Goal: Task Accomplishment & Management: Manage account settings

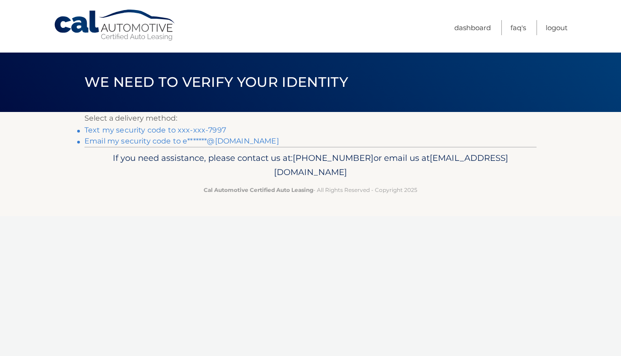
click at [157, 132] on link "Text my security code to xxx-xxx-7997" at bounding box center [154, 130] width 141 height 9
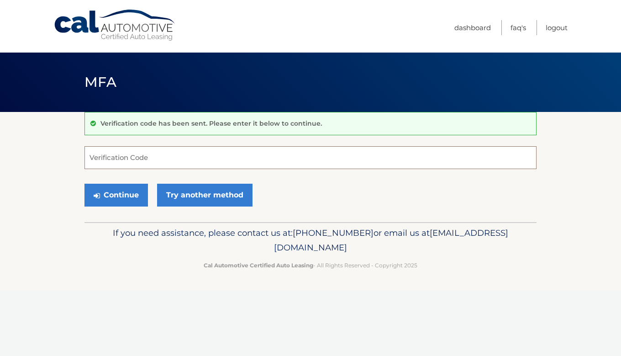
click at [151, 156] on input "Verification Code" at bounding box center [310, 157] width 452 height 23
click at [140, 157] on input "Verification Code" at bounding box center [310, 157] width 452 height 23
type input "289087"
click at [142, 196] on button "Continue" at bounding box center [115, 194] width 63 height 23
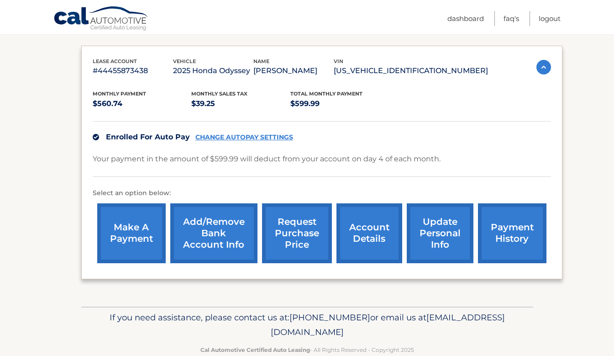
scroll to position [144, 0]
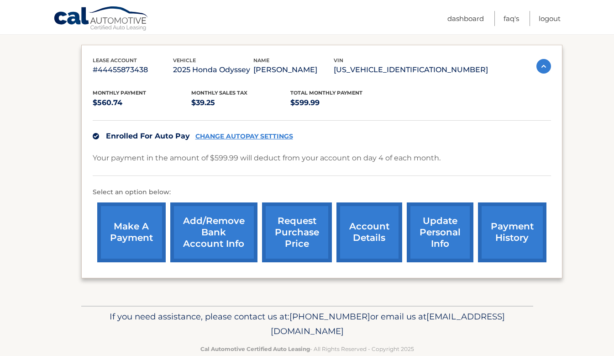
click at [141, 240] on link "make a payment" at bounding box center [131, 232] width 68 height 60
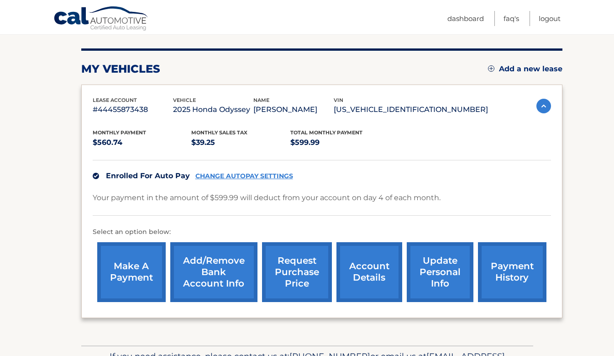
scroll to position [80, 0]
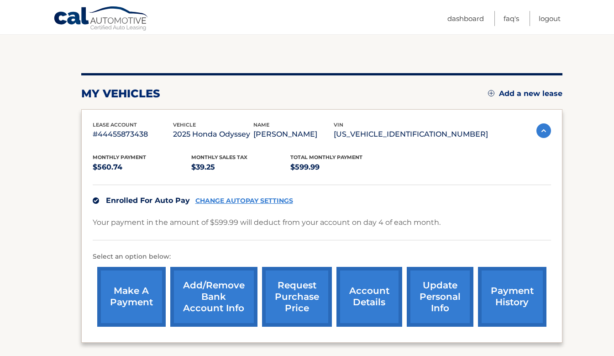
click at [231, 202] on link "CHANGE AUTOPAY SETTINGS" at bounding box center [244, 201] width 98 height 8
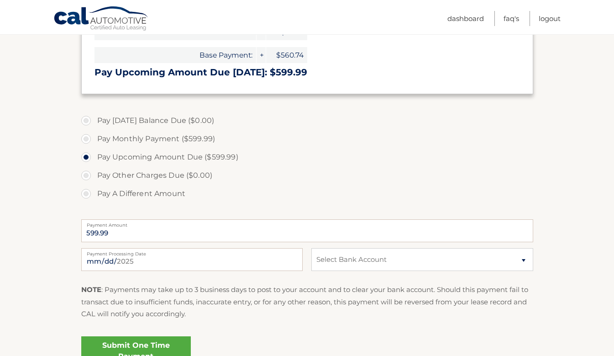
scroll to position [274, 0]
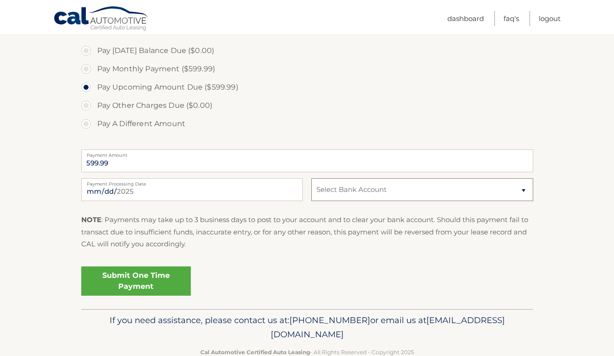
click at [335, 183] on select "Select Bank Account Checking CITIBANK NA *****5693 Checking BANK OF AMERICA, N.…" at bounding box center [421, 189] width 221 height 23
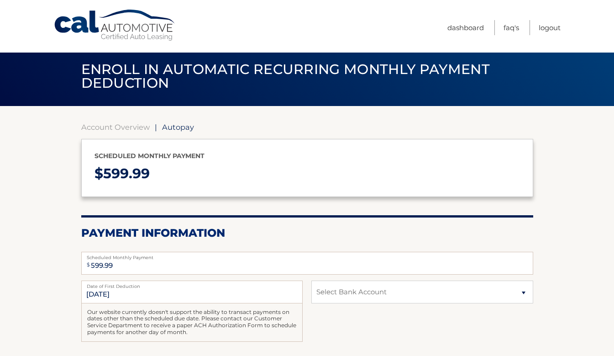
scroll to position [8, 0]
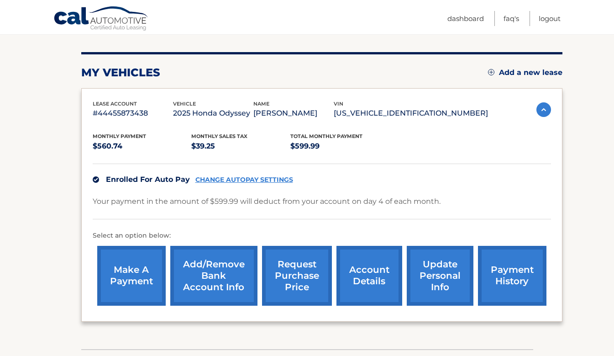
scroll to position [102, 0]
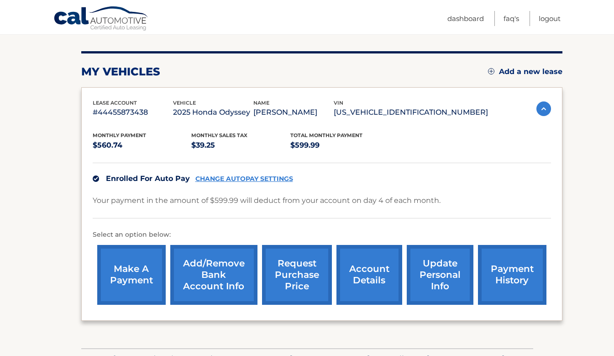
click at [94, 178] on img at bounding box center [96, 178] width 6 height 6
click at [275, 181] on link "CHANGE AUTOPAY SETTINGS" at bounding box center [244, 179] width 98 height 8
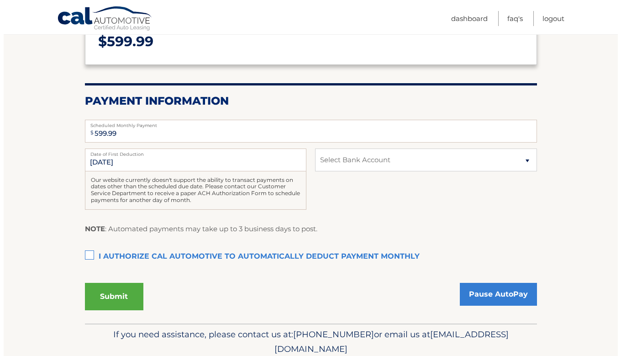
scroll to position [138, 0]
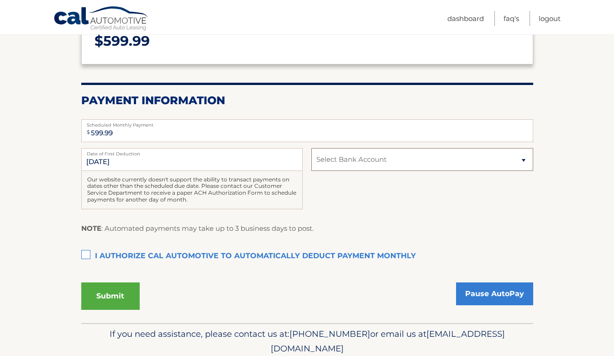
click at [322, 165] on select "Select Bank Account Checking CITIBANK NA *****5693 Checking BANK OF AMERICA, N.…" at bounding box center [421, 159] width 221 height 23
select select "MDlmMTIxZTMtYmNjMy00ZWY3LTg0NjktYjI5YjFjZjhjMmEw"
click at [311, 148] on select "Select Bank Account Checking CITIBANK NA *****5693 Checking BANK OF AMERICA, N.…" at bounding box center [421, 159] width 221 height 23
click at [86, 256] on label "I authorize cal automotive to automatically deduct payment monthly This checkbo…" at bounding box center [307, 256] width 452 height 18
click at [0, 0] on input "I authorize cal automotive to automatically deduct payment monthly This checkbo…" at bounding box center [0, 0] width 0 height 0
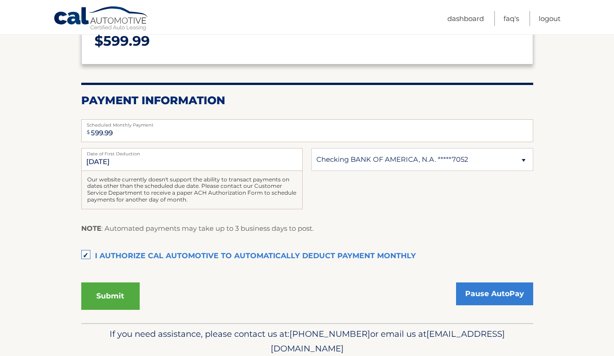
click at [113, 294] on button "Submit" at bounding box center [110, 295] width 58 height 27
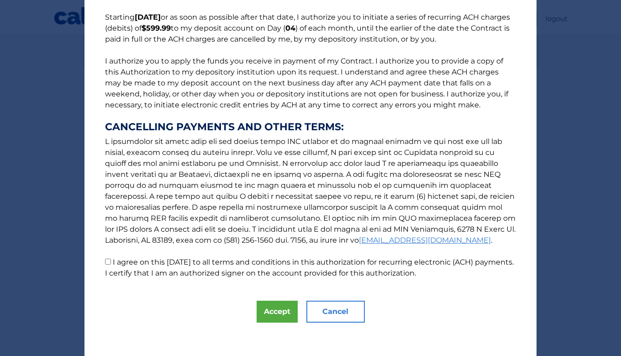
scroll to position [75, 0]
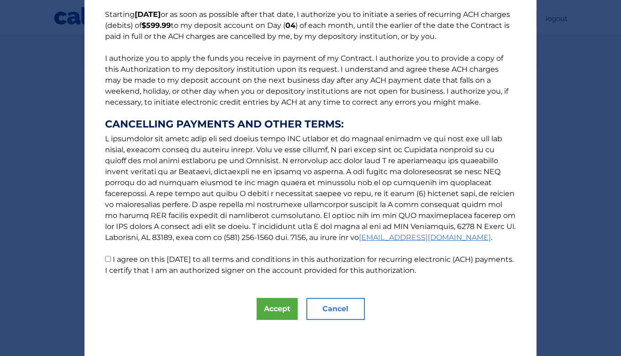
click at [110, 257] on label "I agree on this 08/28/2025 to all terms and conditions in this authorization fo…" at bounding box center [309, 265] width 409 height 20
click at [110, 257] on input "I agree on this 08/28/2025 to all terms and conditions in this authorization fo…" at bounding box center [108, 259] width 6 height 6
checkbox input "true"
click at [266, 299] on button "Accept" at bounding box center [277, 309] width 41 height 22
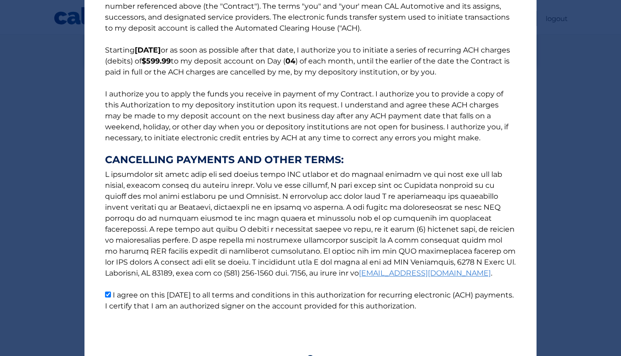
scroll to position [0, 0]
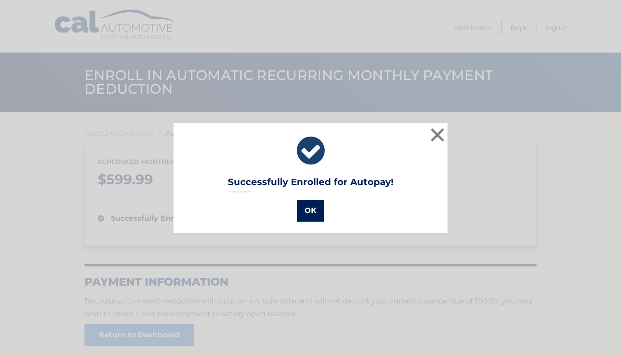
click at [305, 213] on button "OK" at bounding box center [310, 210] width 26 height 22
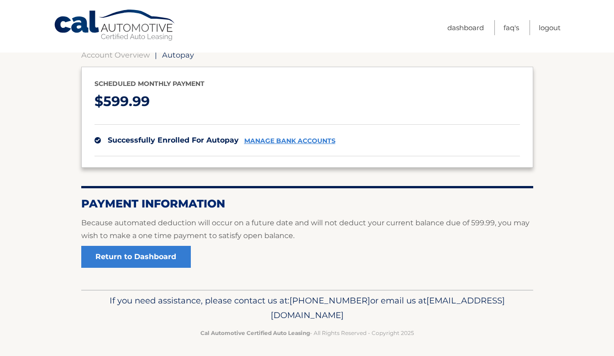
scroll to position [81, 0]
